Goal: Information Seeking & Learning: Find specific fact

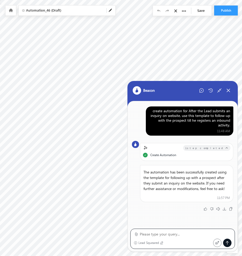
click at [9, 12] on link at bounding box center [10, 10] width 5 height 4
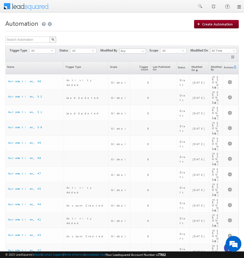
click at [239, 7] on link at bounding box center [238, 7] width 4 height 4
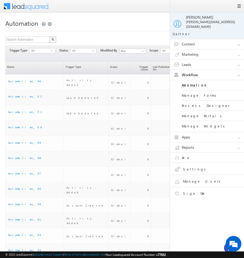
click at [239, 60] on link "Leads" at bounding box center [209, 65] width 79 height 10
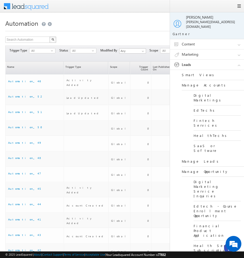
click at [196, 156] on link "Manage Leads" at bounding box center [213, 161] width 63 height 10
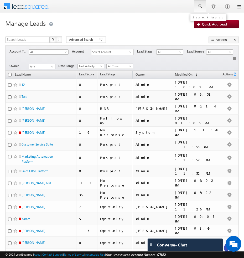
click at [200, 8] on span at bounding box center [199, 6] width 5 height 5
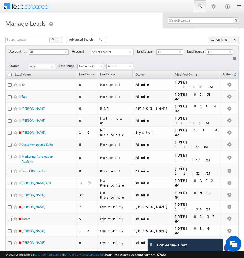
click at [144, 18] on h1 "Manage Leads" at bounding box center [121, 23] width 233 height 10
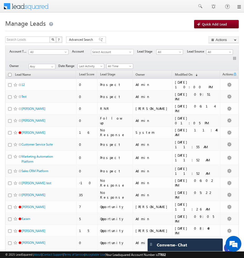
click at [151, 20] on h1 "Manage Leads" at bounding box center [121, 23] width 233 height 10
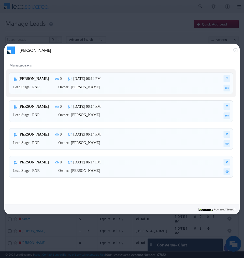
type input "[PERSON_NAME]"
click at [204, 34] on div at bounding box center [122, 129] width 244 height 258
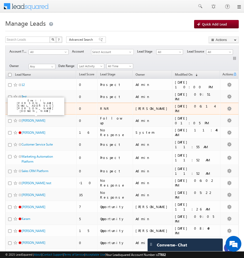
click at [33, 109] on link "[PERSON_NAME]" at bounding box center [34, 109] width 24 height 4
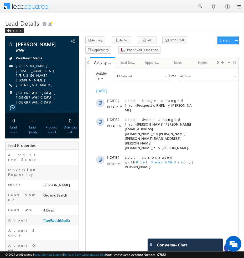
click at [137, 18] on h1 "Lead Details" at bounding box center [121, 23] width 233 height 10
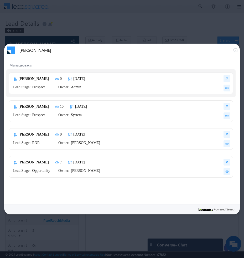
type input "john"
click at [154, 26] on div at bounding box center [122, 129] width 244 height 258
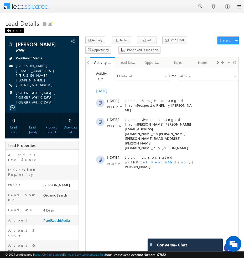
click at [11, 30] on div "Back" at bounding box center [14, 30] width 19 height 5
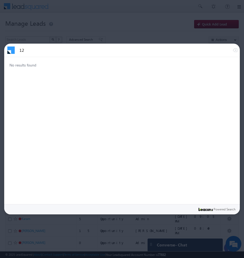
type input "1"
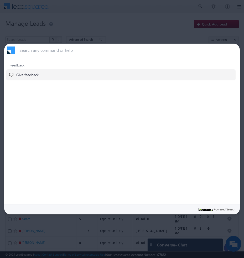
click at [150, 13] on div at bounding box center [122, 129] width 244 height 258
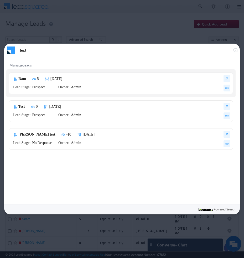
type input "Test"
click at [139, 81] on div "Ram 5 [DATE] Lead Stage: [GEOGRAPHIC_DATA] Owner: Admin" at bounding box center [121, 83] width 224 height 22
click at [139, 81] on div "Ram 5 Tue Jun 03 2025 Lead Stage: Prospect Owner: Admin" at bounding box center [121, 83] width 224 height 22
click at [178, 36] on div at bounding box center [122, 129] width 244 height 258
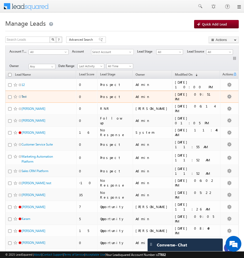
click at [24, 97] on link "Test" at bounding box center [24, 96] width 5 height 4
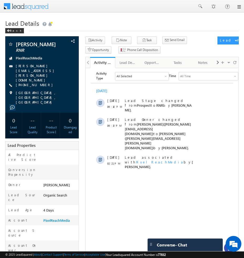
click at [204, 22] on h1 "Lead Details" at bounding box center [121, 23] width 233 height 10
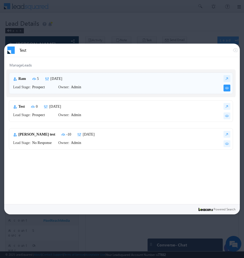
type input "Test"
click at [226, 88] on img at bounding box center [226, 87] width 7 height 7
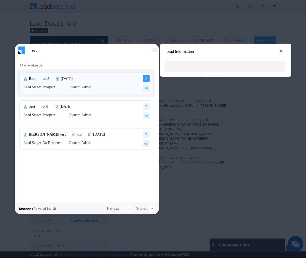
click at [147, 78] on img at bounding box center [146, 78] width 7 height 7
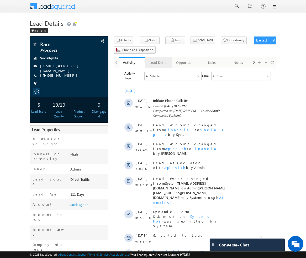
click at [155, 65] on div "Lead Details" at bounding box center [159, 62] width 18 height 6
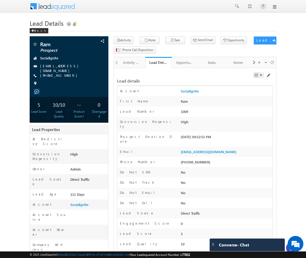
drag, startPoint x: 181, startPoint y: 153, endPoint x: 217, endPoint y: 153, distance: 36.5
click at [217, 159] on div "[PHONE_NUMBER]" at bounding box center [225, 162] width 93 height 7
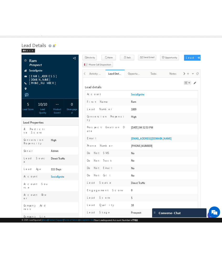
scroll to position [11, 0]
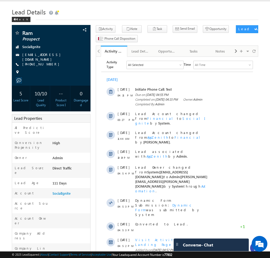
click at [221, 14] on h1 "Lead Details" at bounding box center [135, 11] width 247 height 10
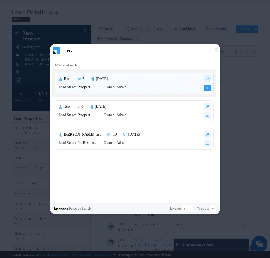
type input "Test"
click at [206, 88] on img at bounding box center [207, 87] width 7 height 7
